Goal: Task Accomplishment & Management: Manage account settings

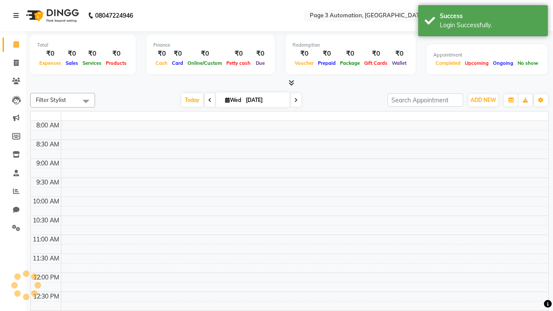
select select "en"
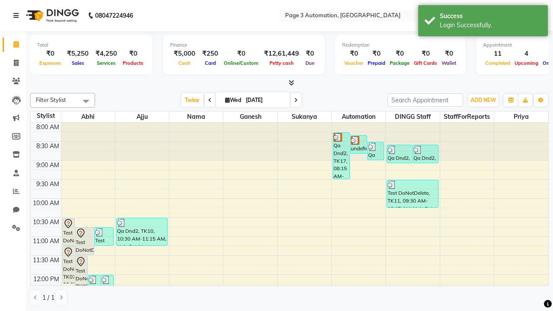
click at [18, 16] on icon at bounding box center [15, 16] width 5 height 6
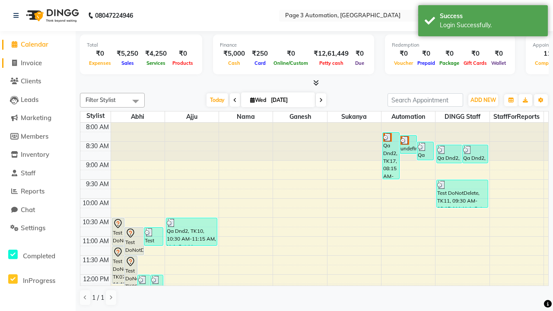
click at [38, 63] on span "Invoice" at bounding box center [31, 63] width 21 height 8
select select "service"
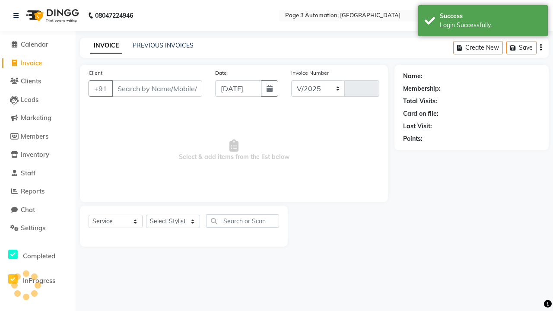
select select "2774"
type input "8784"
click at [18, 16] on icon at bounding box center [15, 16] width 5 height 6
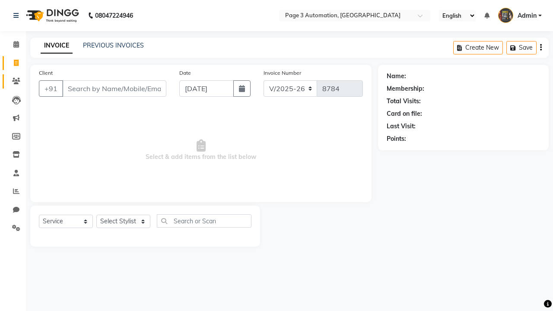
click at [13, 81] on icon at bounding box center [16, 81] width 8 height 6
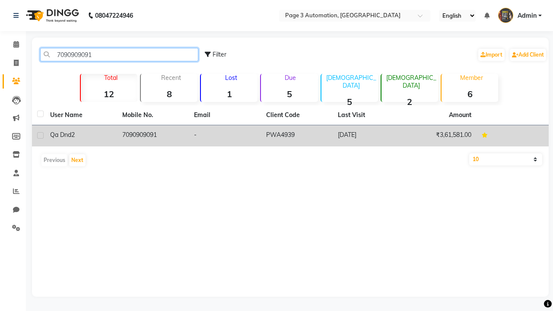
type input "7090909091"
click at [153, 136] on td "7090909091" at bounding box center [153, 135] width 72 height 21
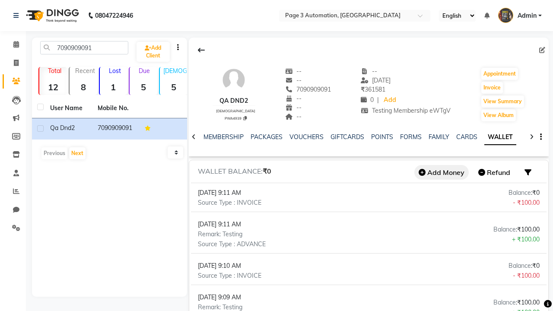
click at [442, 172] on button "Add Money" at bounding box center [441, 172] width 54 height 15
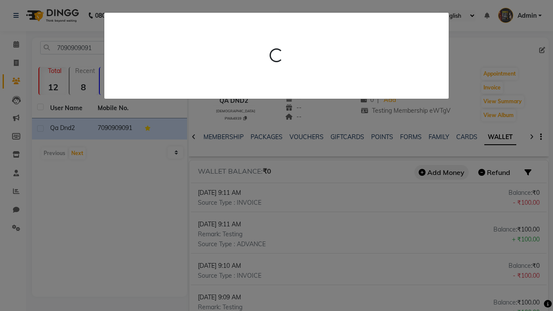
scroll to position [0, 139]
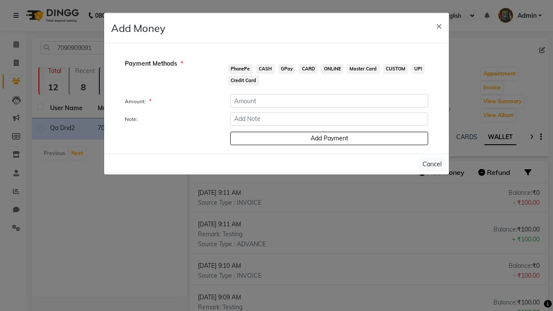
click at [240, 69] on span "PhonePe" at bounding box center [240, 69] width 25 height 10
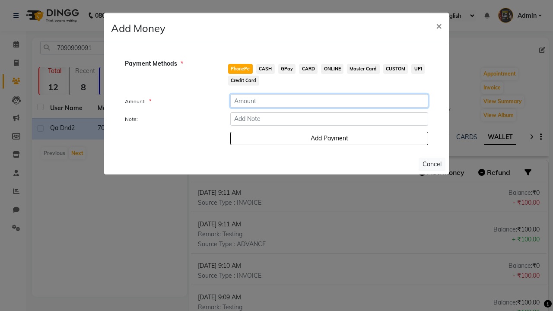
click at [329, 101] on input "number" at bounding box center [329, 100] width 198 height 13
type input "100"
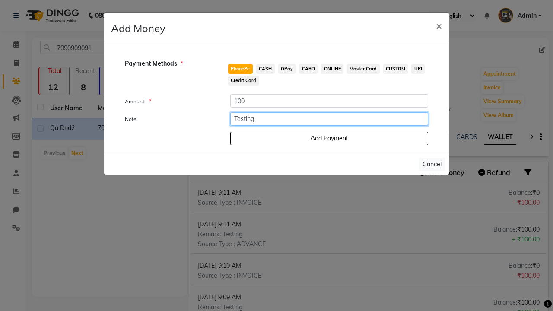
type input "Testing"
click at [329, 138] on button "Add Payment" at bounding box center [329, 138] width 198 height 13
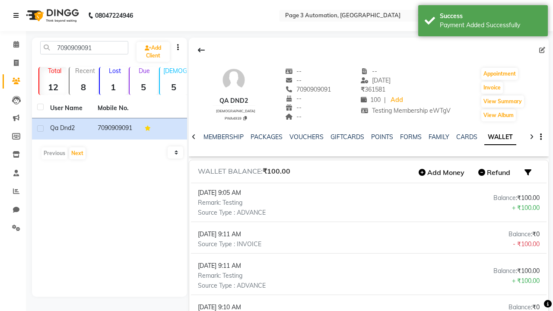
click at [483, 22] on div "Payment Added Successfully" at bounding box center [491, 25] width 102 height 9
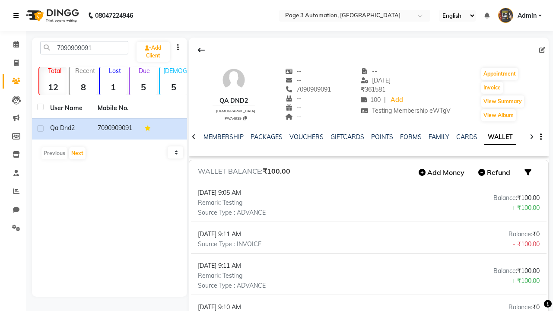
click at [18, 16] on icon at bounding box center [15, 16] width 5 height 6
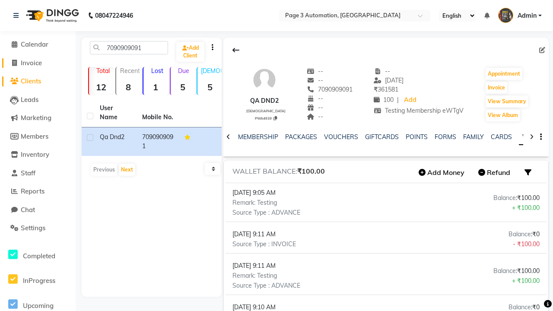
click at [38, 63] on span "Invoice" at bounding box center [31, 63] width 21 height 8
select select "2774"
select select "service"
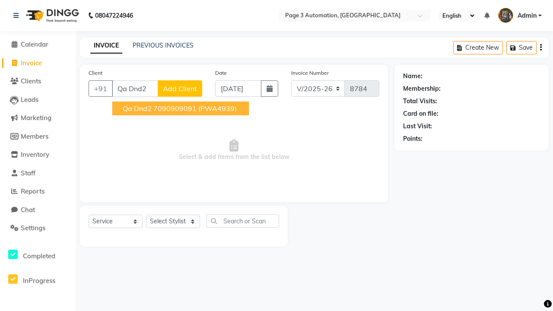
click at [182, 108] on ngb-highlight "7090909091" at bounding box center [174, 108] width 43 height 9
type input "7090909091"
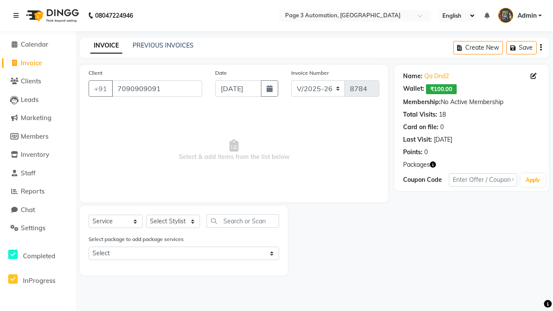
select select "77829"
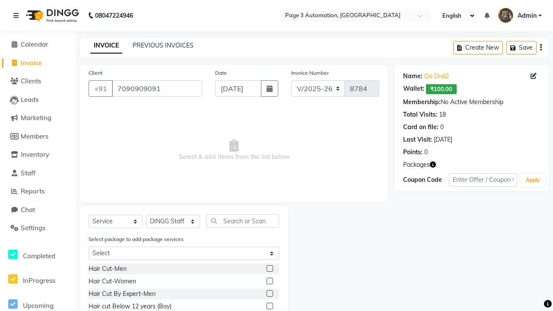
click at [269, 306] on label at bounding box center [270, 306] width 6 height 6
click at [269, 306] on input "checkbox" at bounding box center [270, 307] width 6 height 6
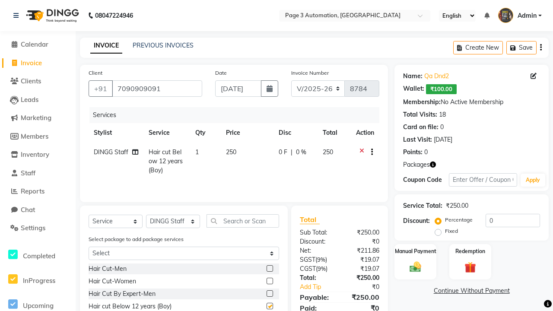
checkbox input "false"
click at [470, 251] on label "Redemption" at bounding box center [470, 251] width 31 height 8
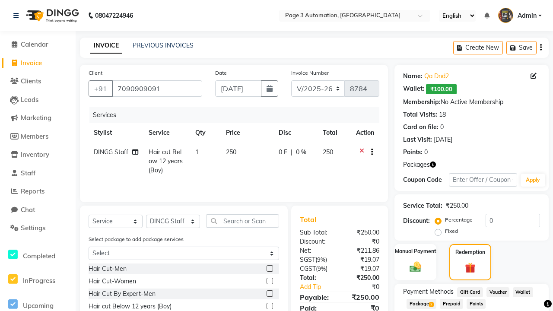
click at [523, 292] on span "Wallet" at bounding box center [523, 292] width 20 height 10
type input "100"
type input "Testing"
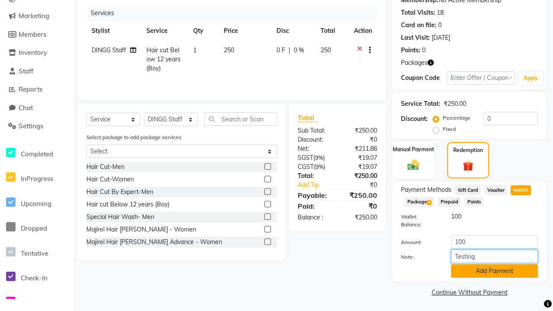
scroll to position [103, 0]
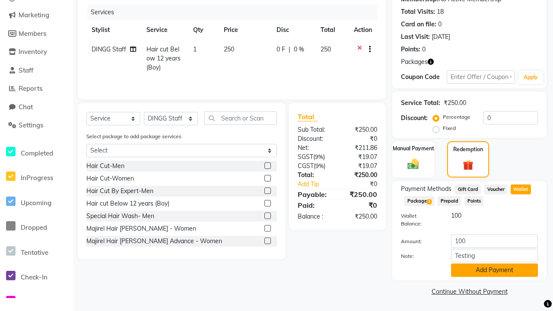
click at [494, 270] on button "Add Payment" at bounding box center [494, 270] width 87 height 13
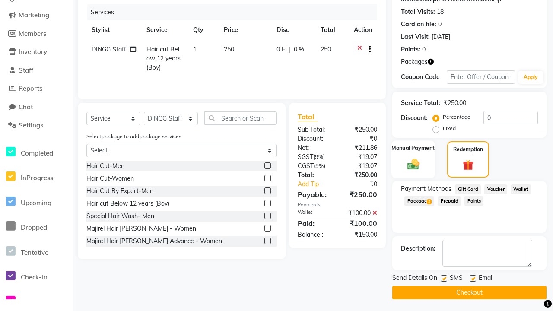
click at [413, 148] on label "Manual Payment" at bounding box center [413, 148] width 43 height 8
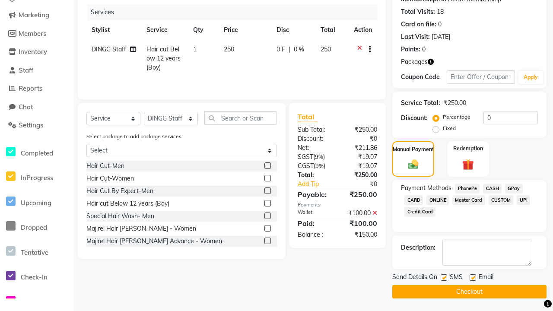
click at [492, 188] on span "CASH" at bounding box center [492, 189] width 19 height 10
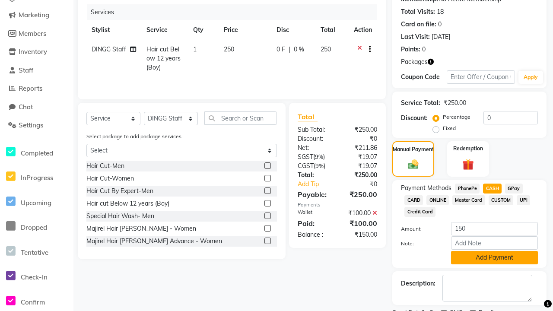
click at [494, 258] on button "Add Payment" at bounding box center [494, 257] width 87 height 13
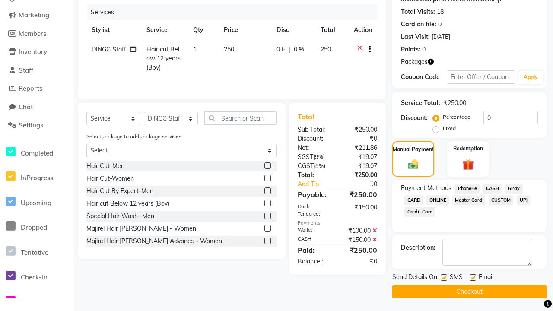
click at [444, 277] on label at bounding box center [444, 277] width 6 height 6
click at [444, 277] on input "checkbox" at bounding box center [444, 278] width 6 height 6
checkbox input "false"
click at [473, 277] on label at bounding box center [473, 277] width 6 height 6
click at [473, 277] on input "checkbox" at bounding box center [473, 278] width 6 height 6
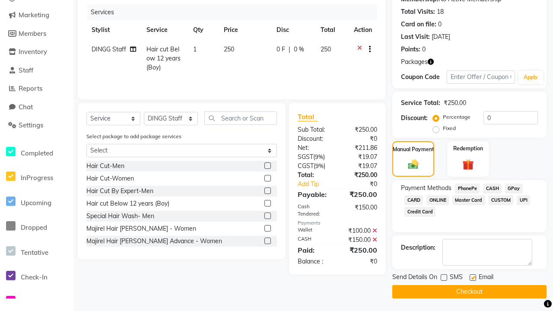
checkbox input "false"
click at [469, 292] on button "Checkout" at bounding box center [469, 291] width 154 height 13
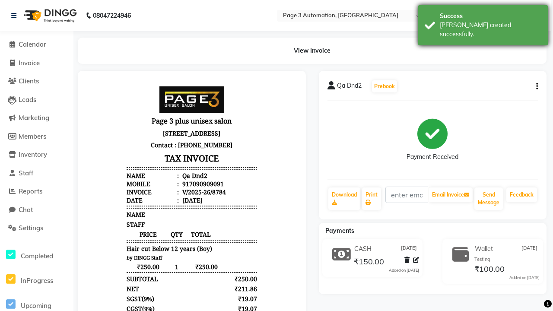
click at [483, 22] on div "[PERSON_NAME] created successfully." at bounding box center [491, 30] width 102 height 18
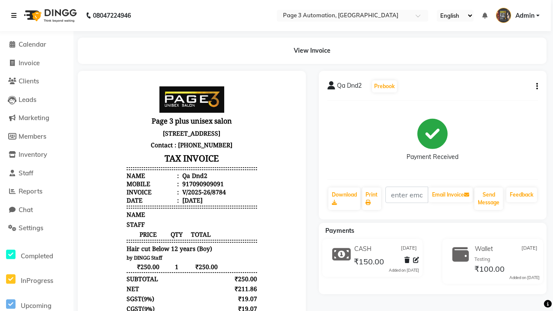
click at [16, 16] on icon at bounding box center [13, 16] width 5 height 6
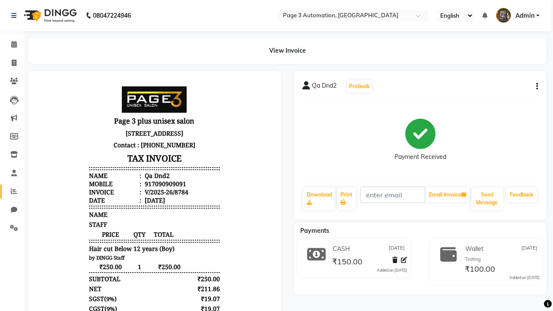
click at [11, 191] on icon at bounding box center [14, 191] width 6 height 6
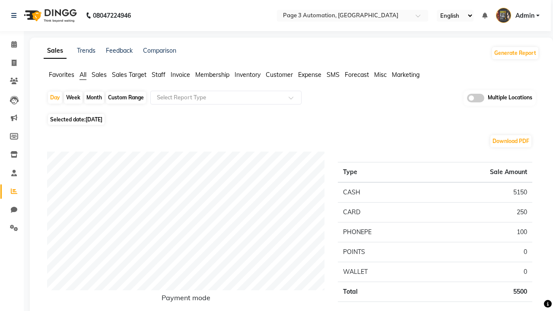
type input "Invoice"
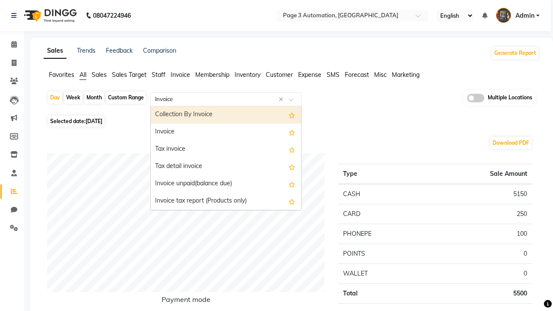
click at [226, 132] on div "Invoice" at bounding box center [226, 132] width 150 height 17
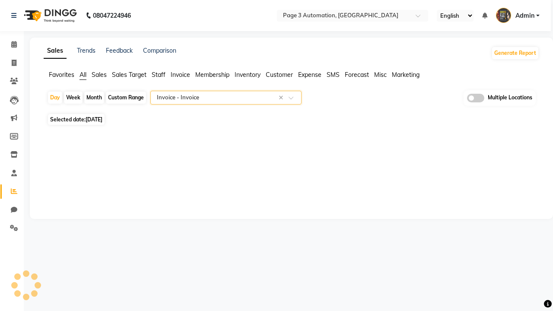
select select "full_report"
select select "csv"
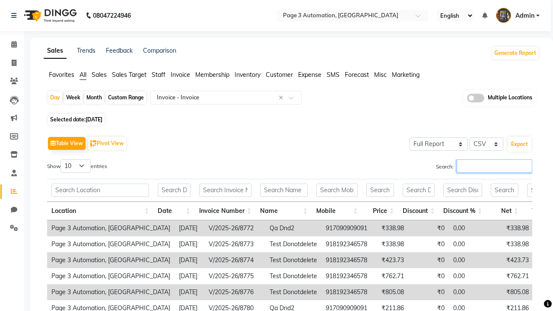
type input "V/2025-26/8784"
